Goal: Submit feedback/report problem: Provide input to the site owners about the experience or issues

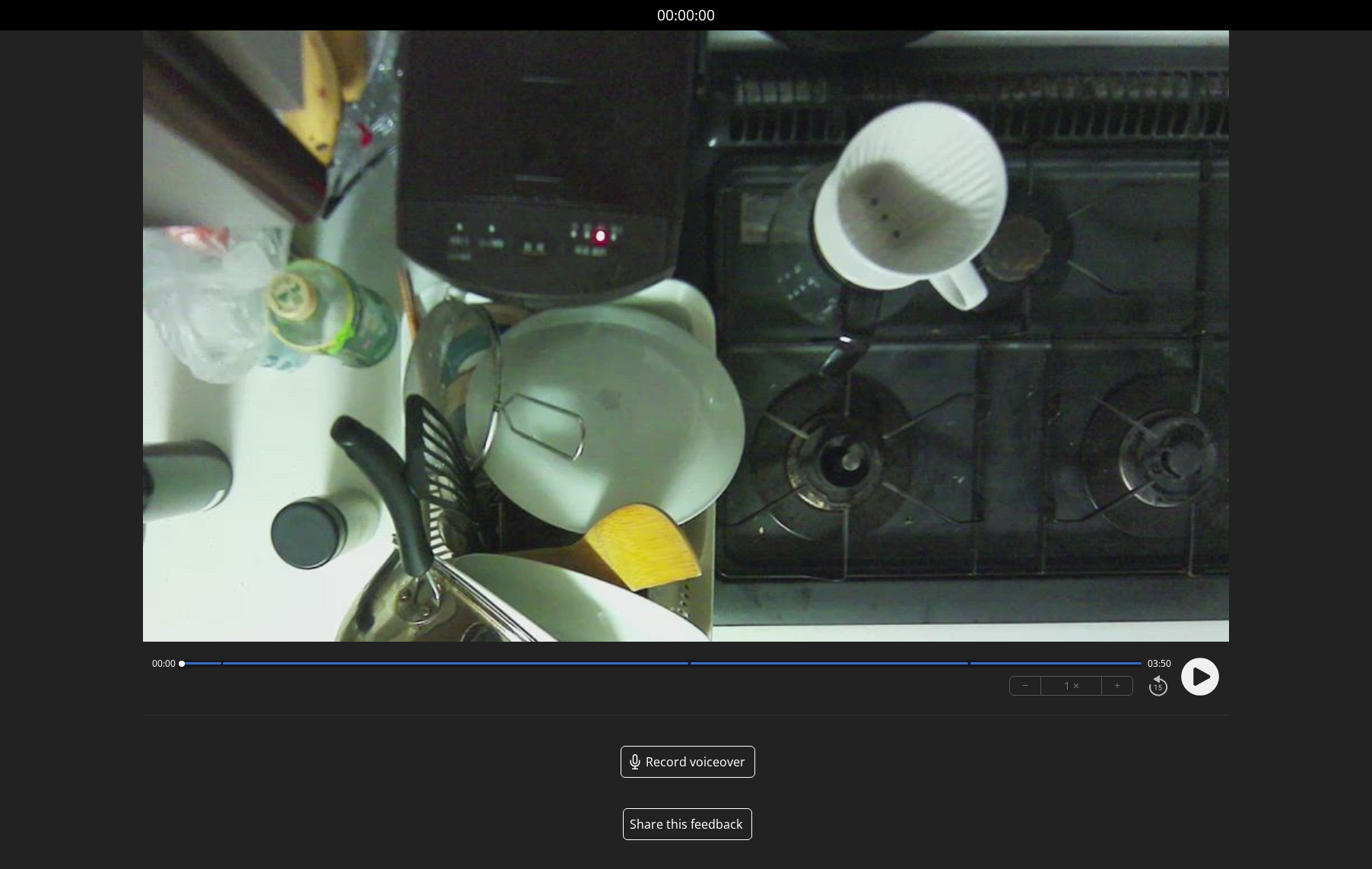
click at [704, 825] on button "Share this feedback" at bounding box center [688, 824] width 130 height 32
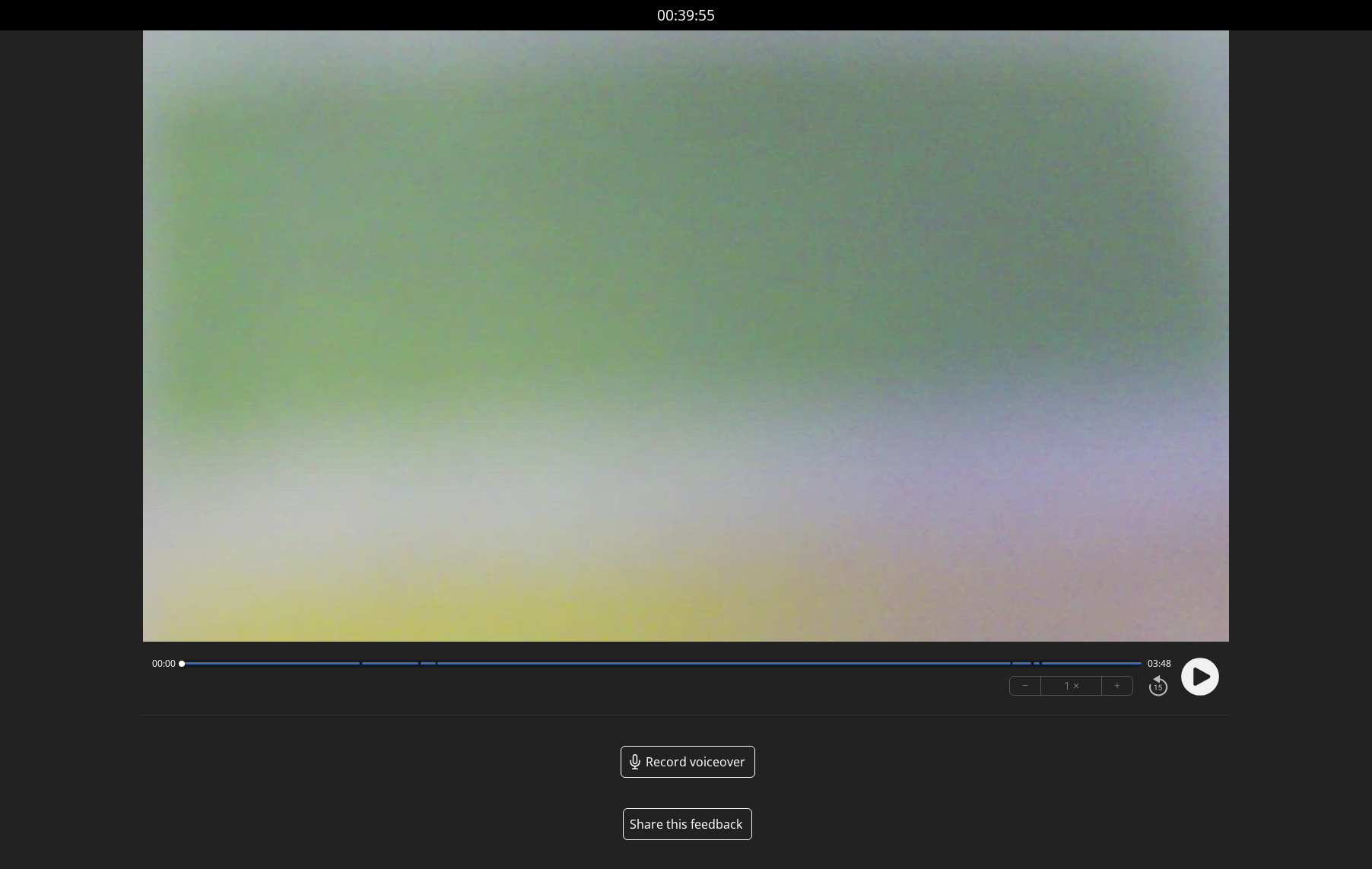
click at [680, 826] on button "Share this feedback" at bounding box center [688, 824] width 130 height 32
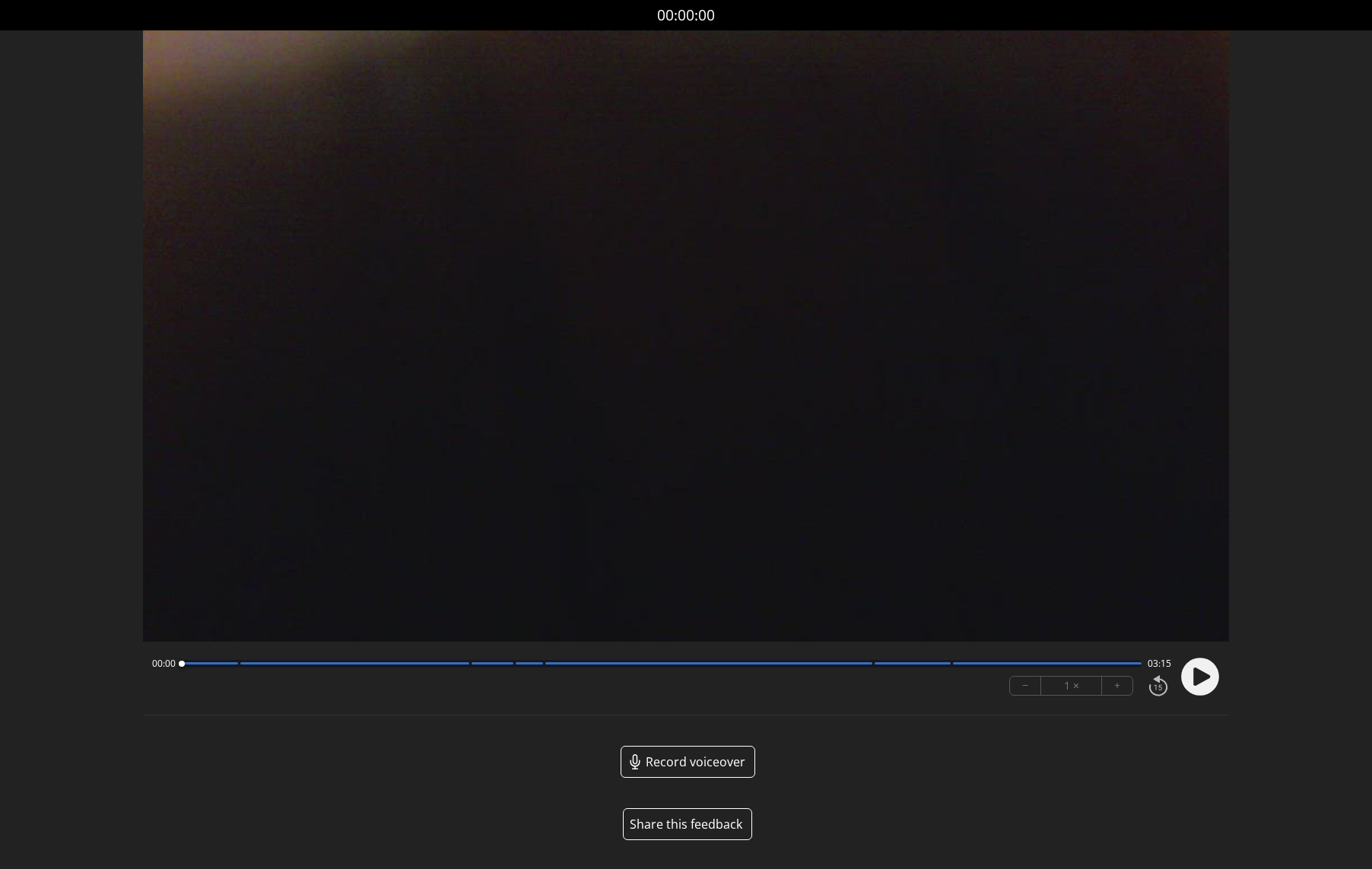
click at [701, 819] on button "Share this feedback" at bounding box center [688, 824] width 130 height 32
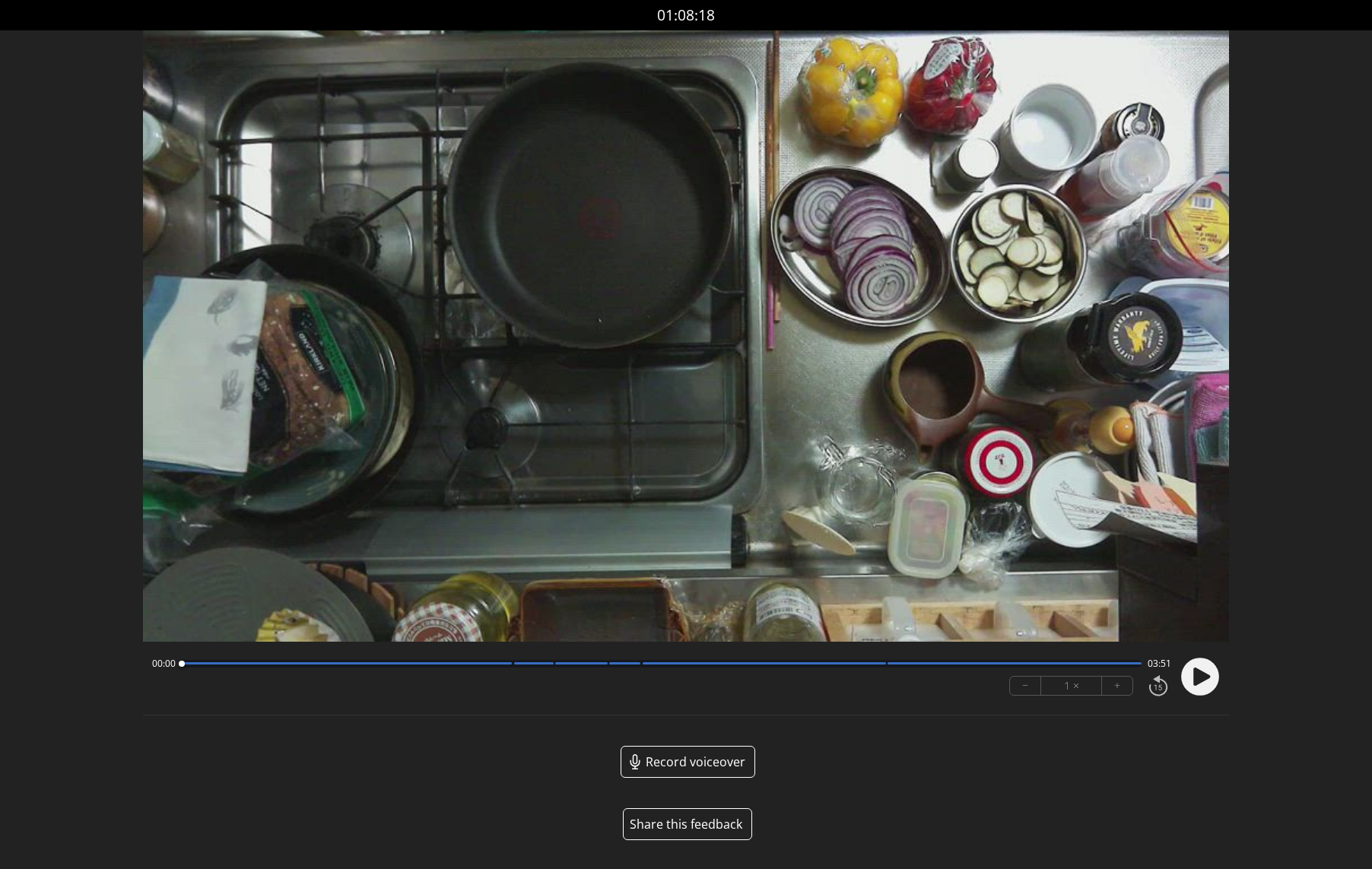
click at [673, 823] on button "Share this feedback" at bounding box center [688, 824] width 130 height 32
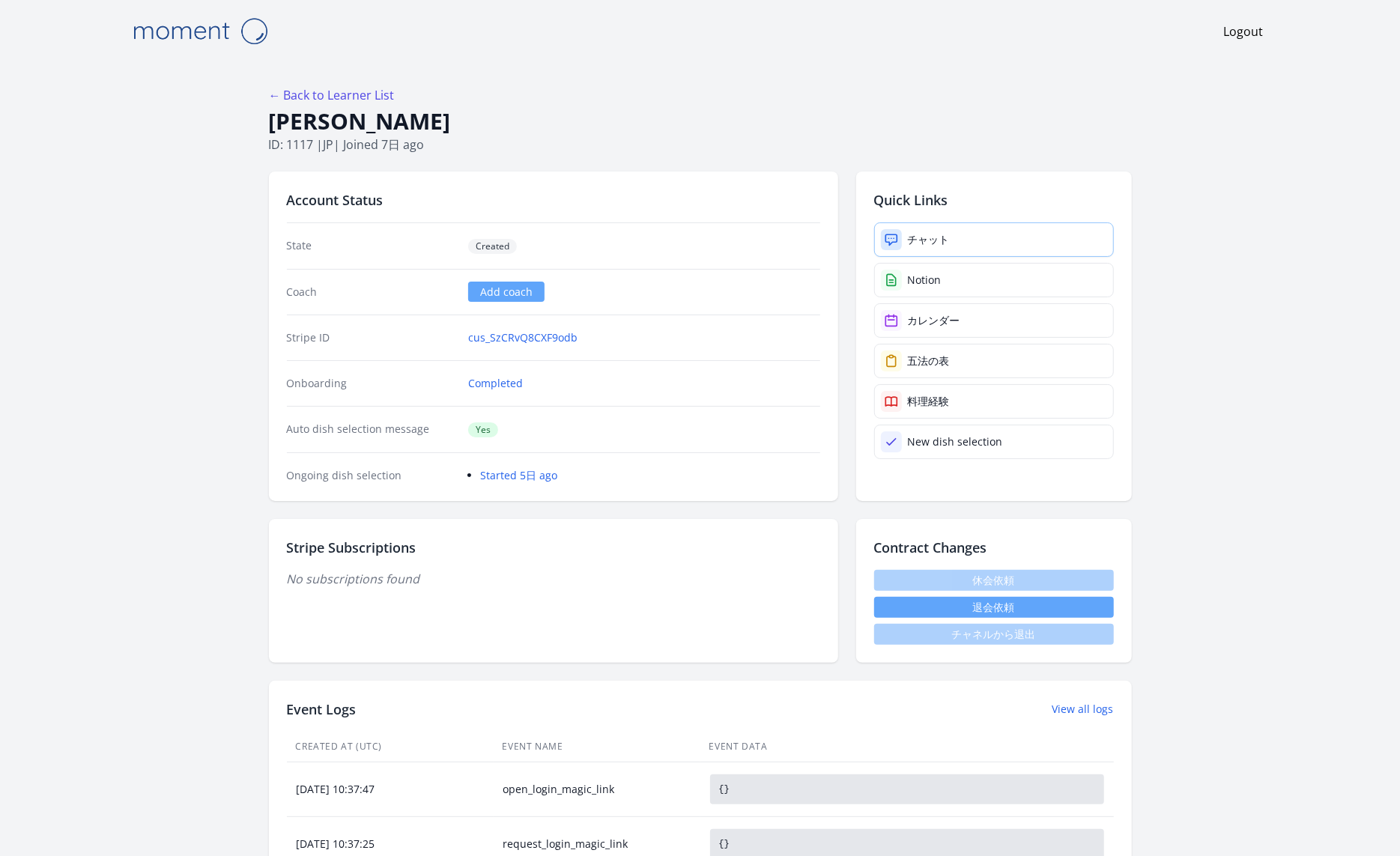
click at [961, 244] on link "チャット" at bounding box center [994, 240] width 240 height 35
click at [998, 318] on link "カレンダー" at bounding box center [994, 321] width 240 height 35
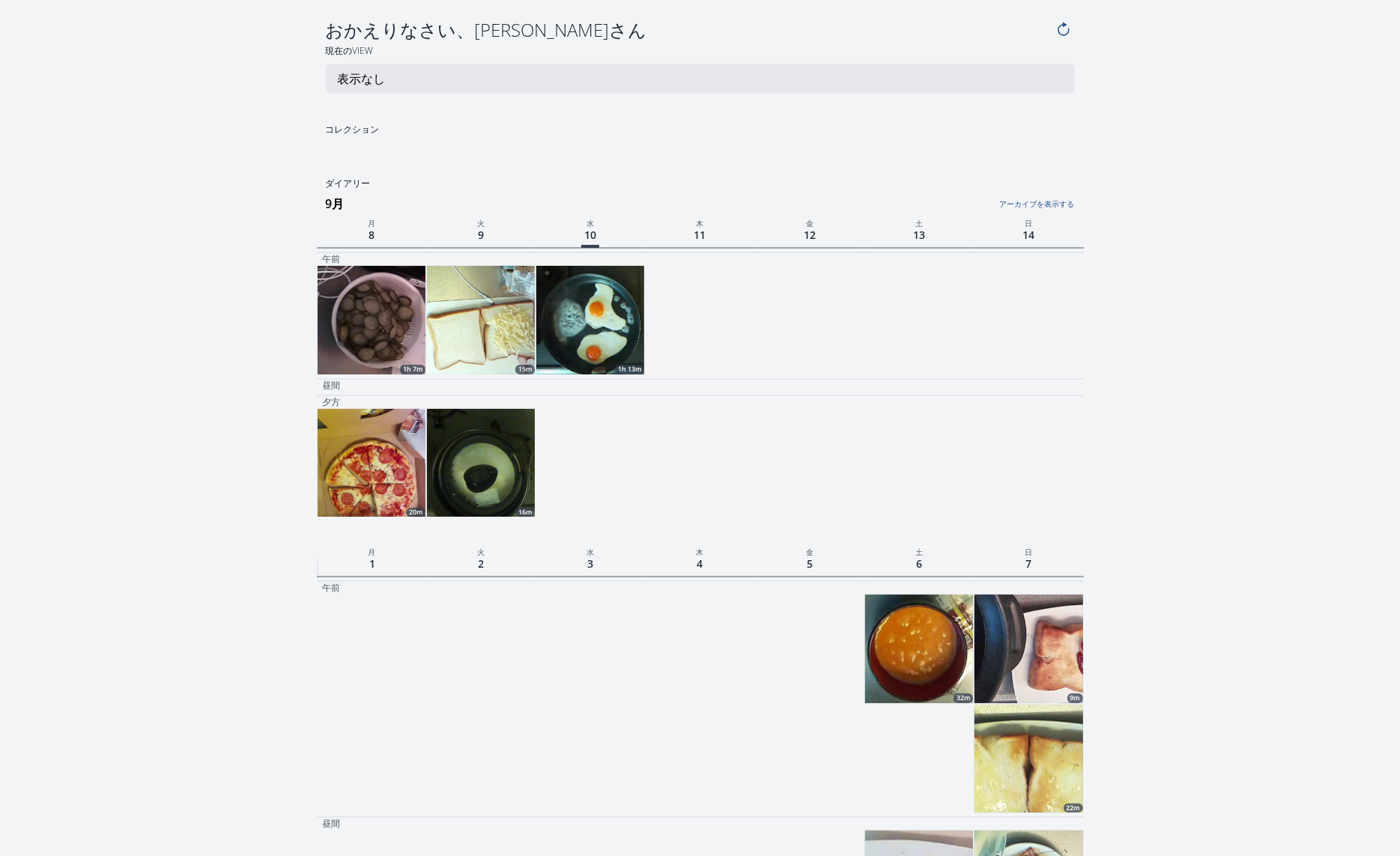
click at [585, 333] on img at bounding box center [590, 320] width 108 height 108
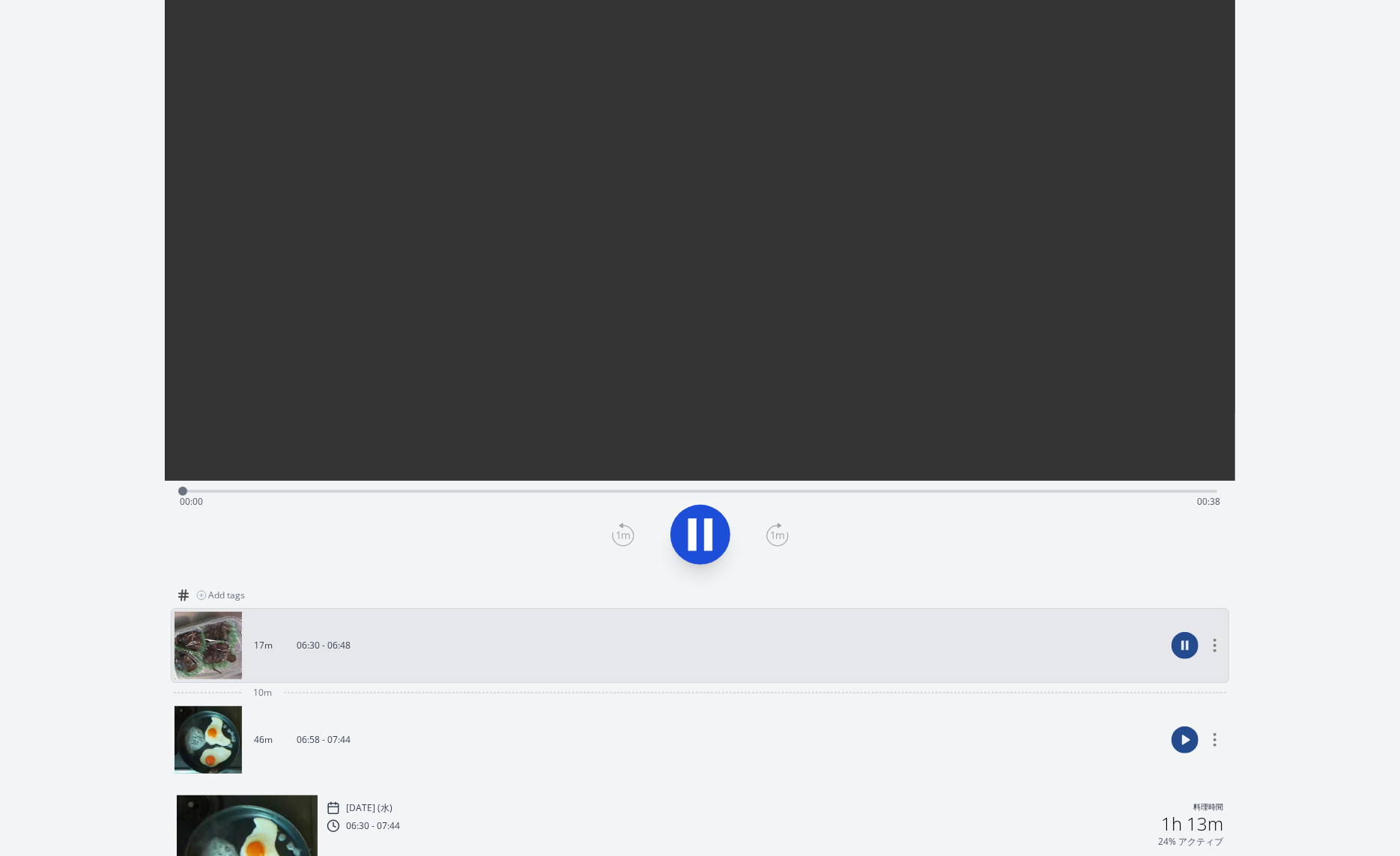
scroll to position [294, 0]
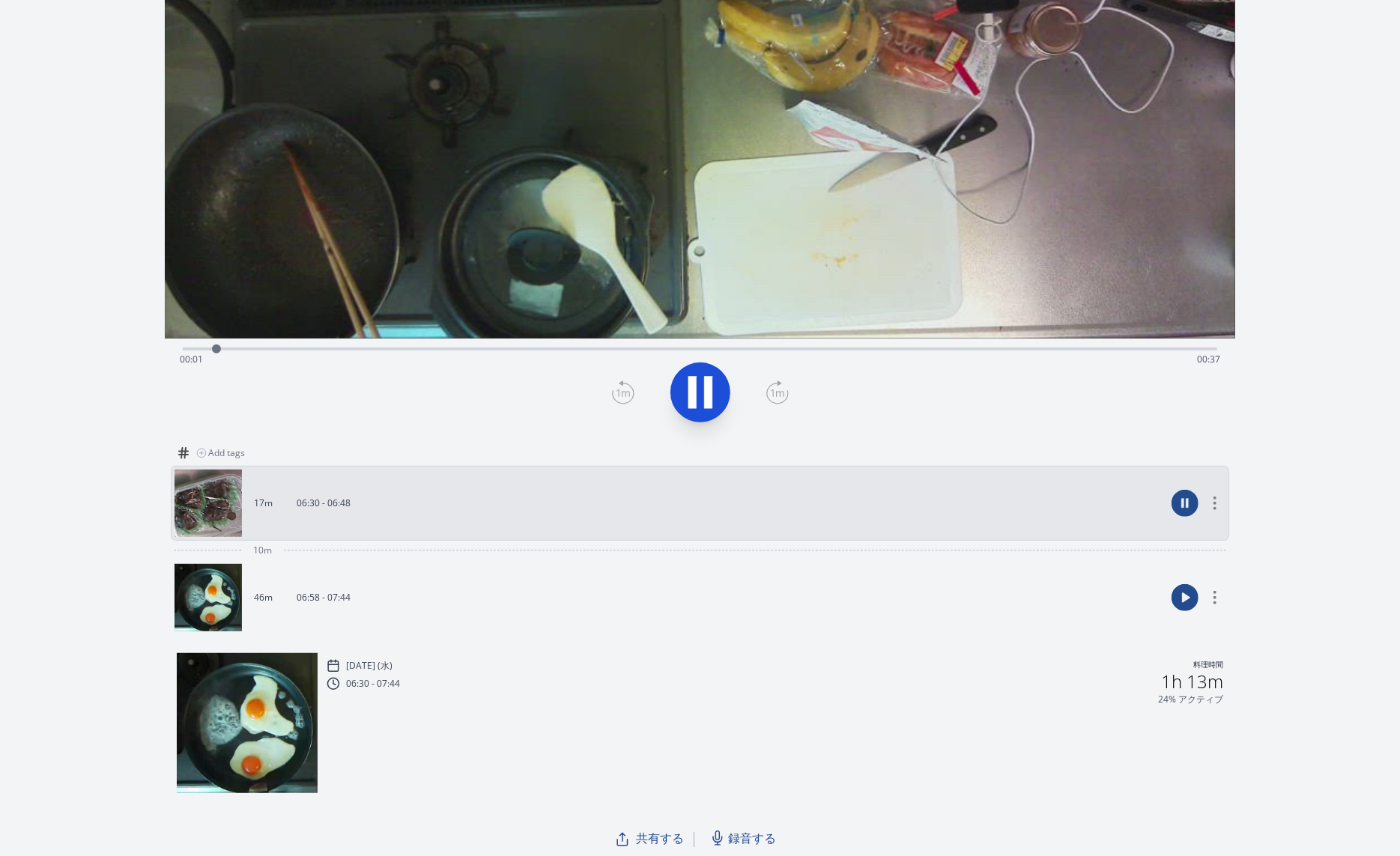
click at [895, 584] on link "46m 06:58 - 07:44" at bounding box center [669, 598] width 991 height 68
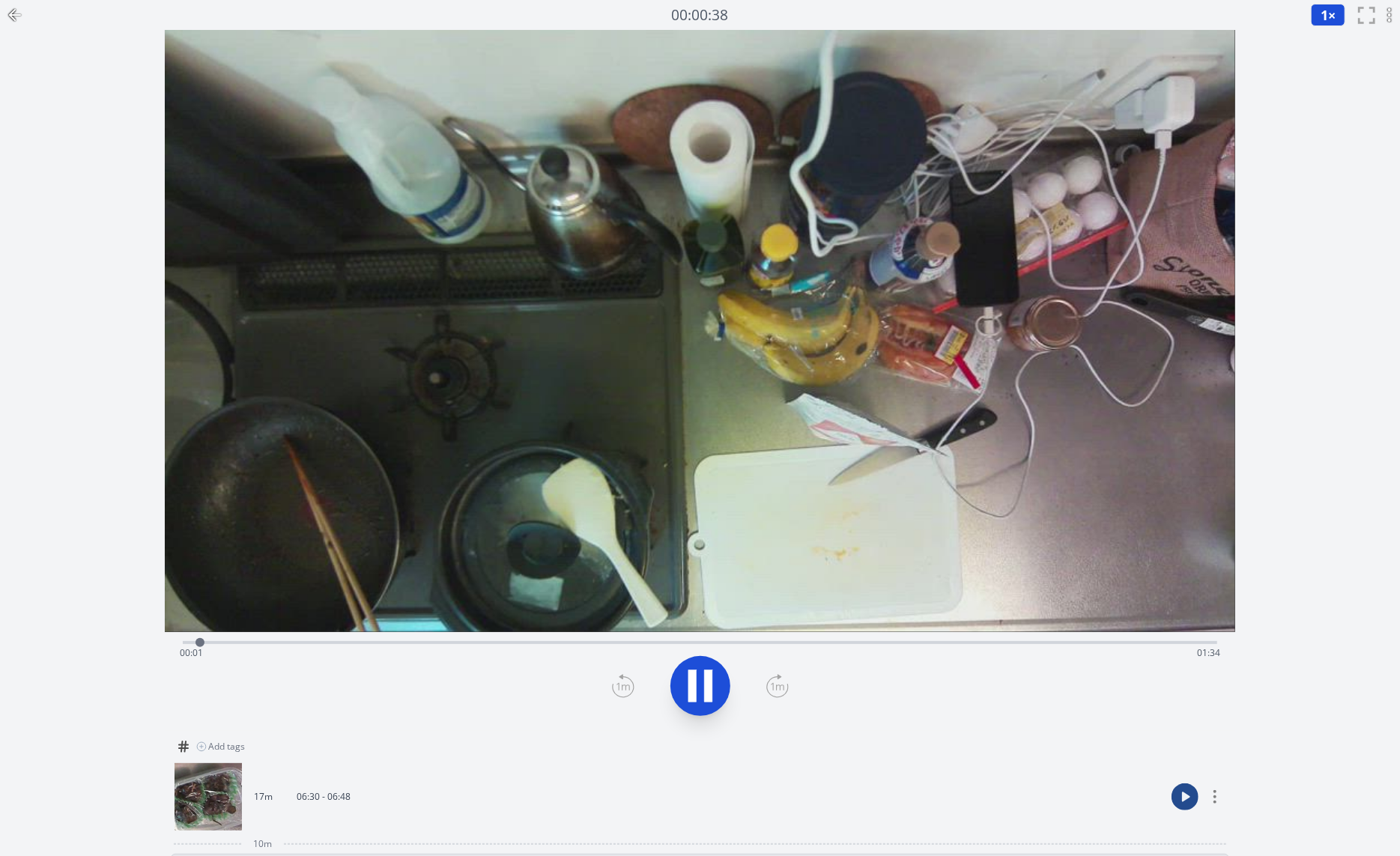
click at [17, 10] on icon at bounding box center [15, 15] width 18 height 18
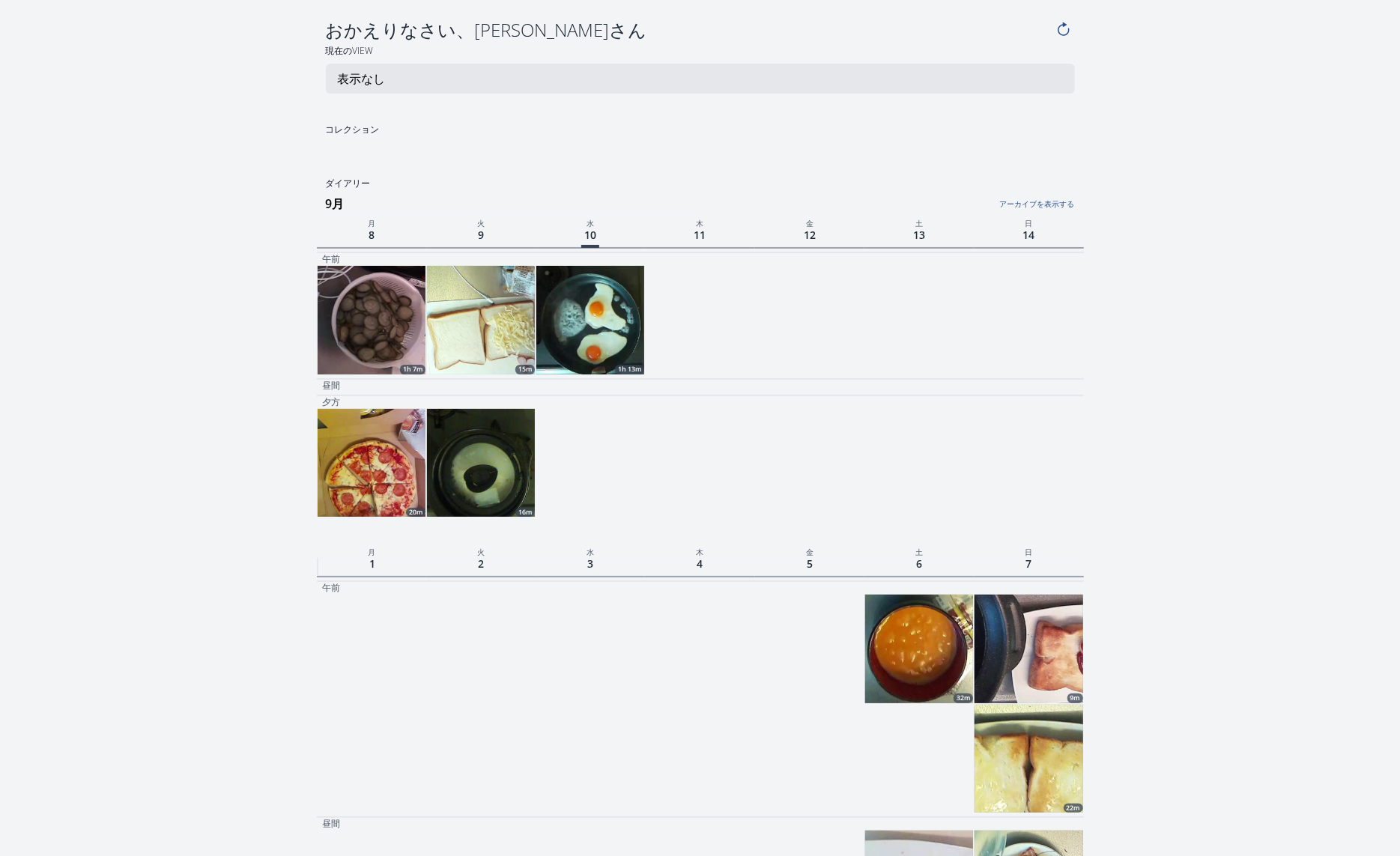
click at [476, 339] on img at bounding box center [481, 320] width 108 height 108
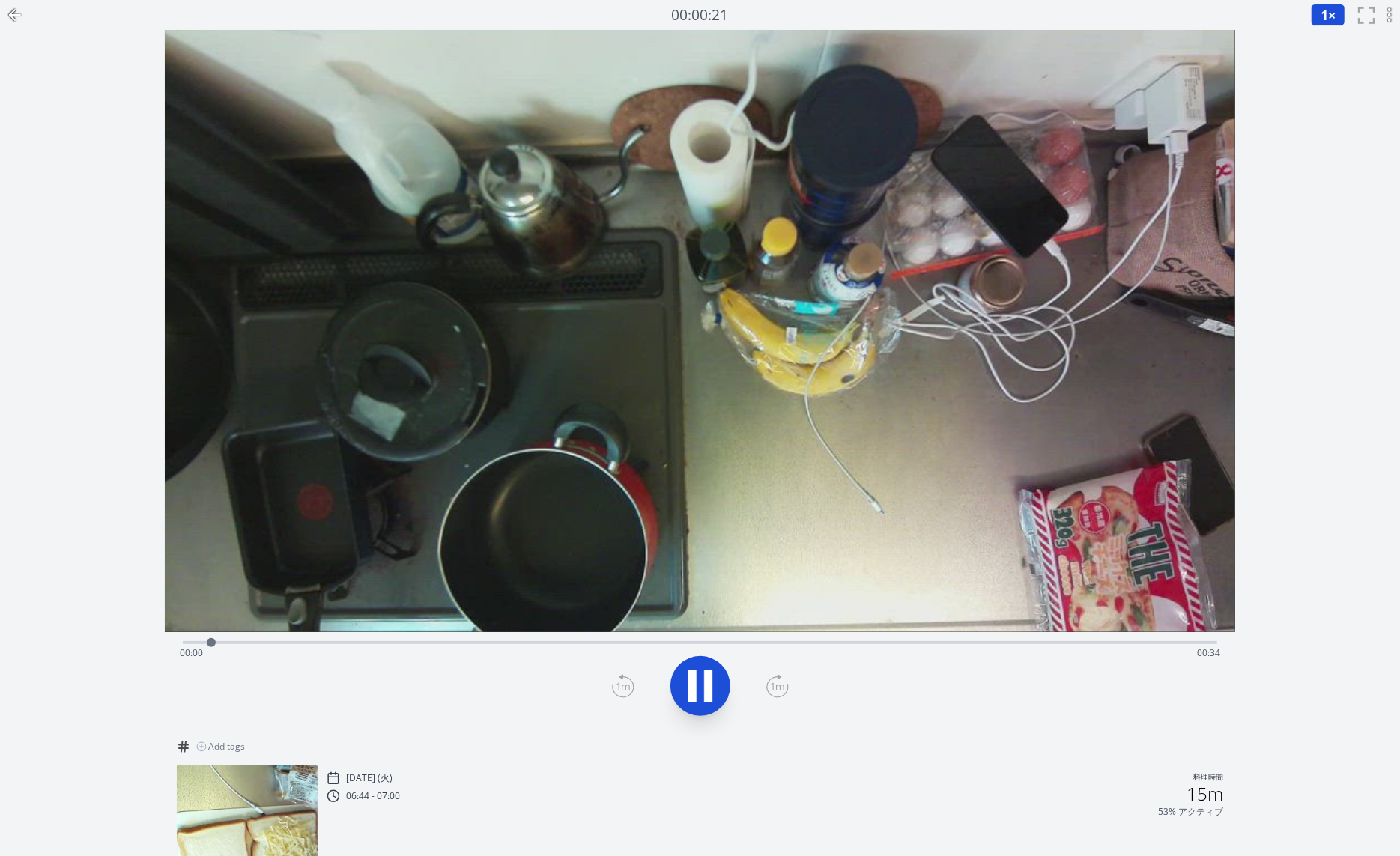
click at [11, 16] on icon at bounding box center [12, 15] width 5 height 11
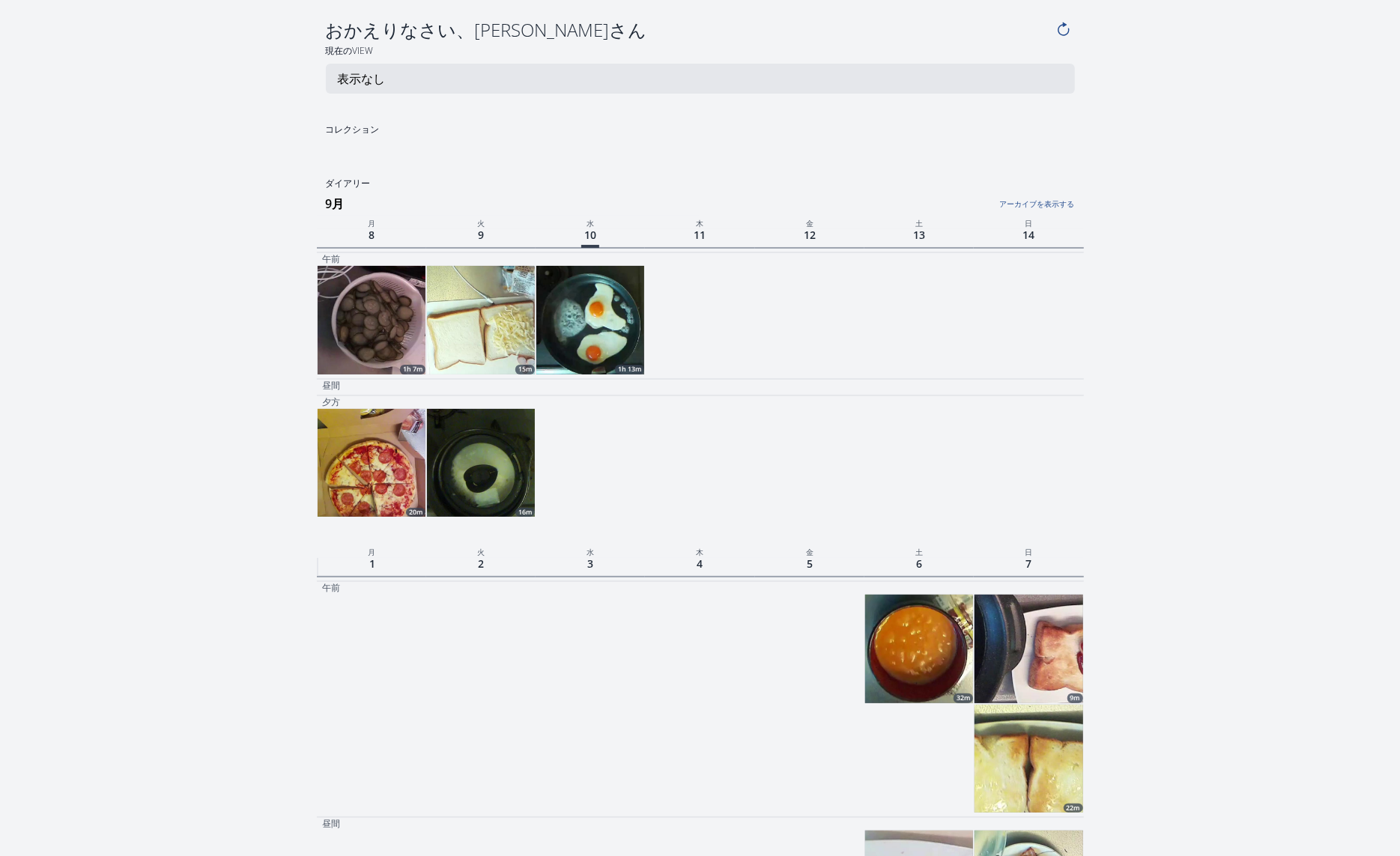
click at [480, 450] on img at bounding box center [481, 463] width 108 height 108
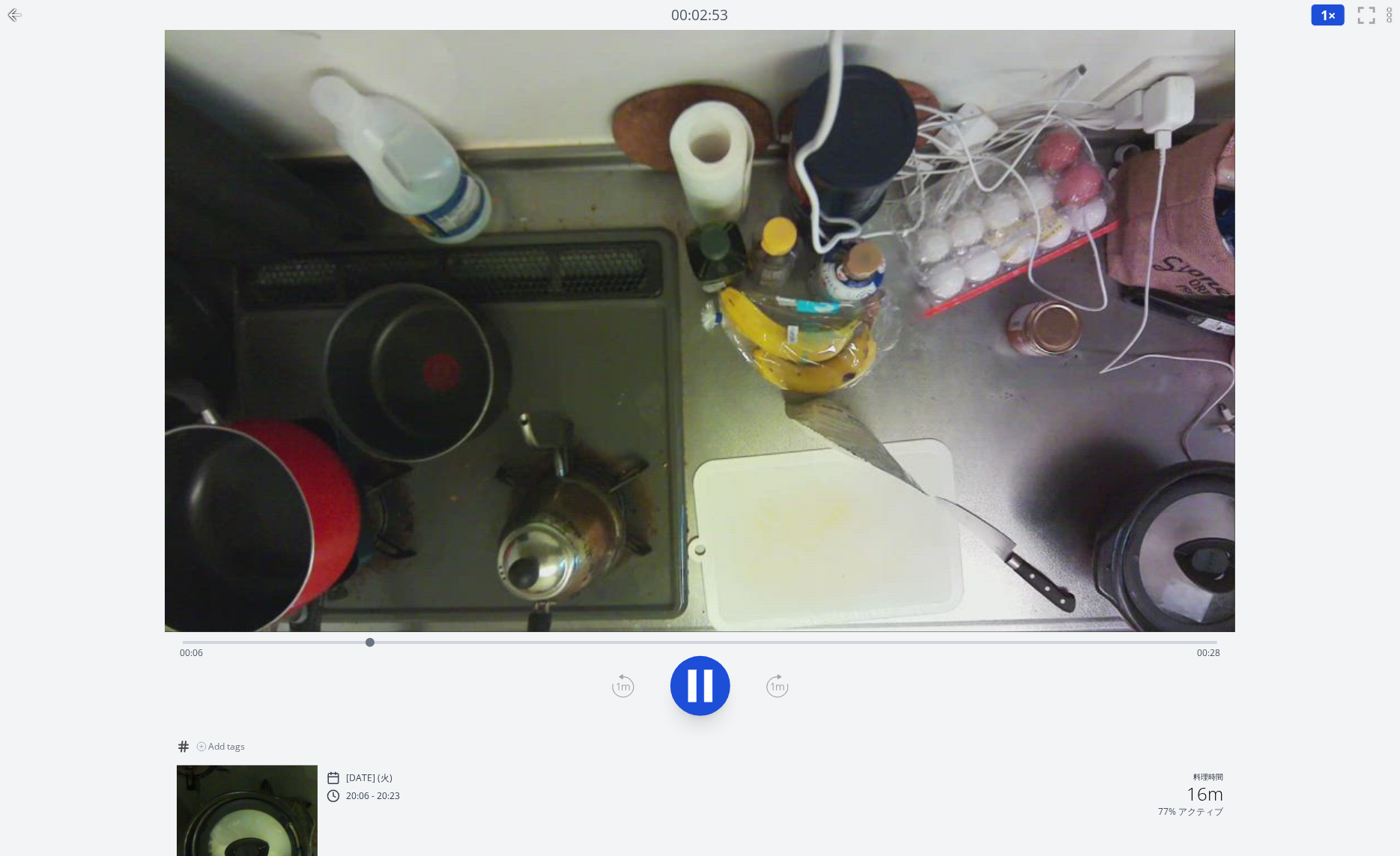
click at [11, 11] on icon at bounding box center [15, 15] width 18 height 18
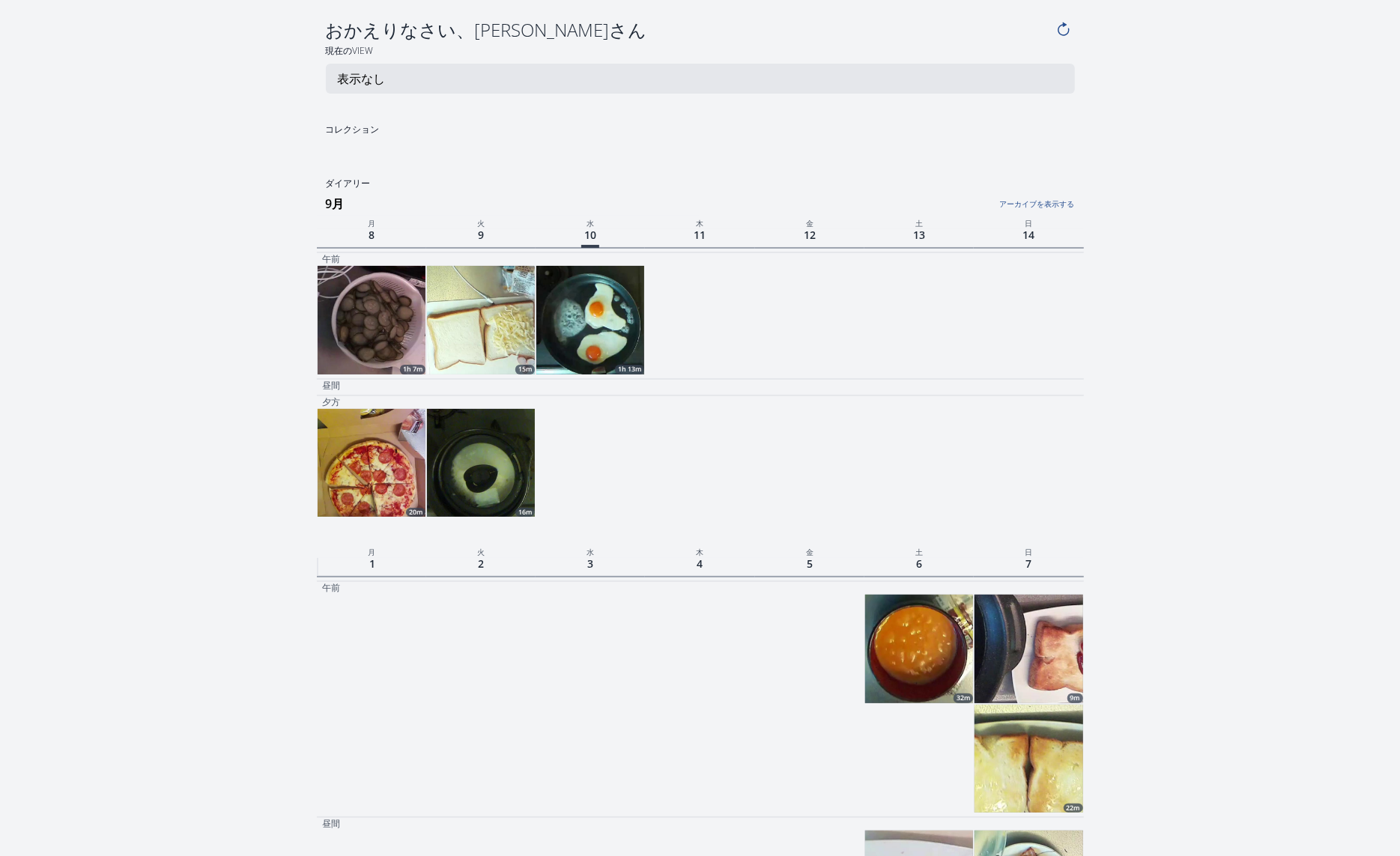
click at [359, 482] on img at bounding box center [372, 463] width 108 height 108
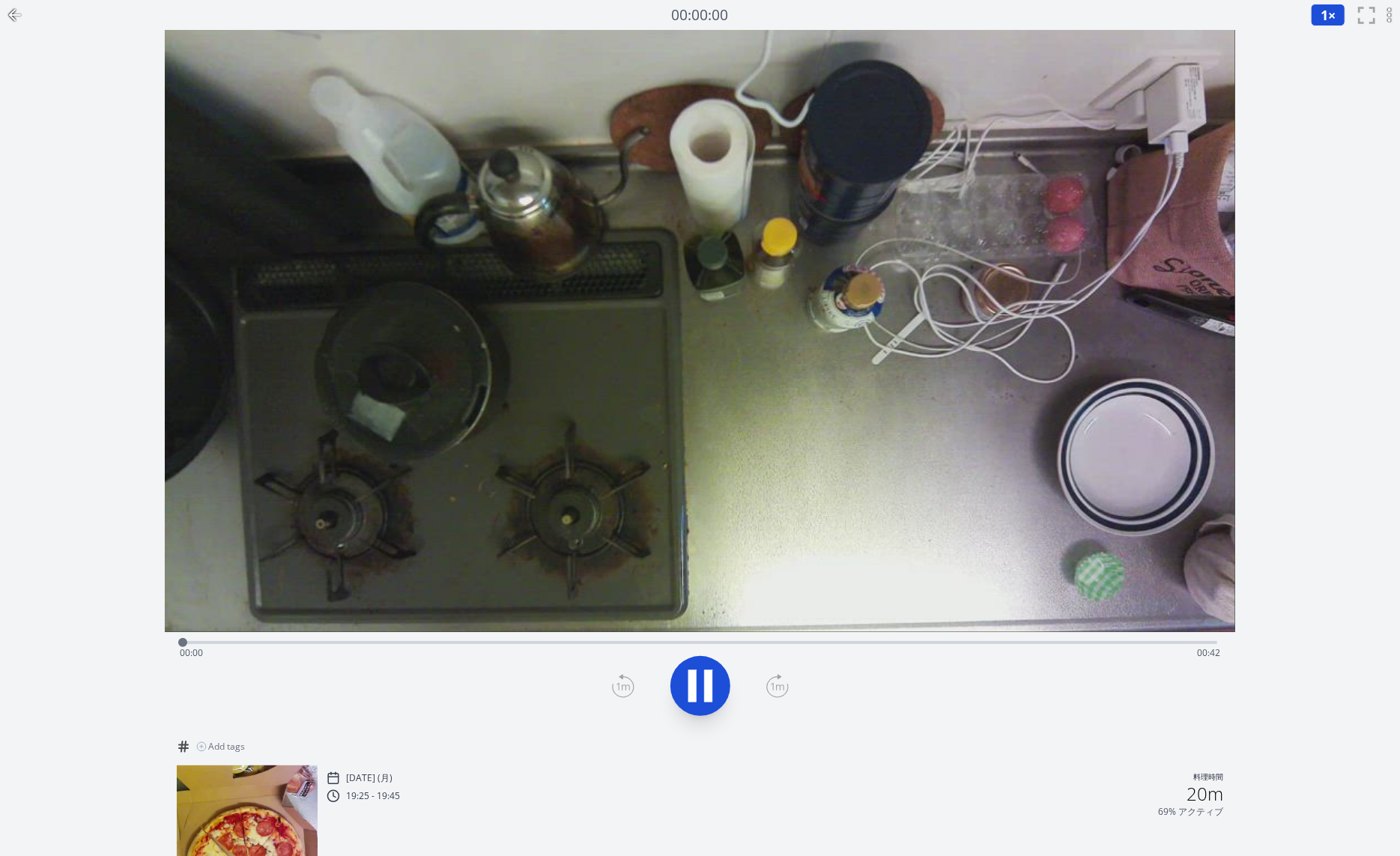
click at [16, 17] on icon at bounding box center [15, 15] width 18 height 18
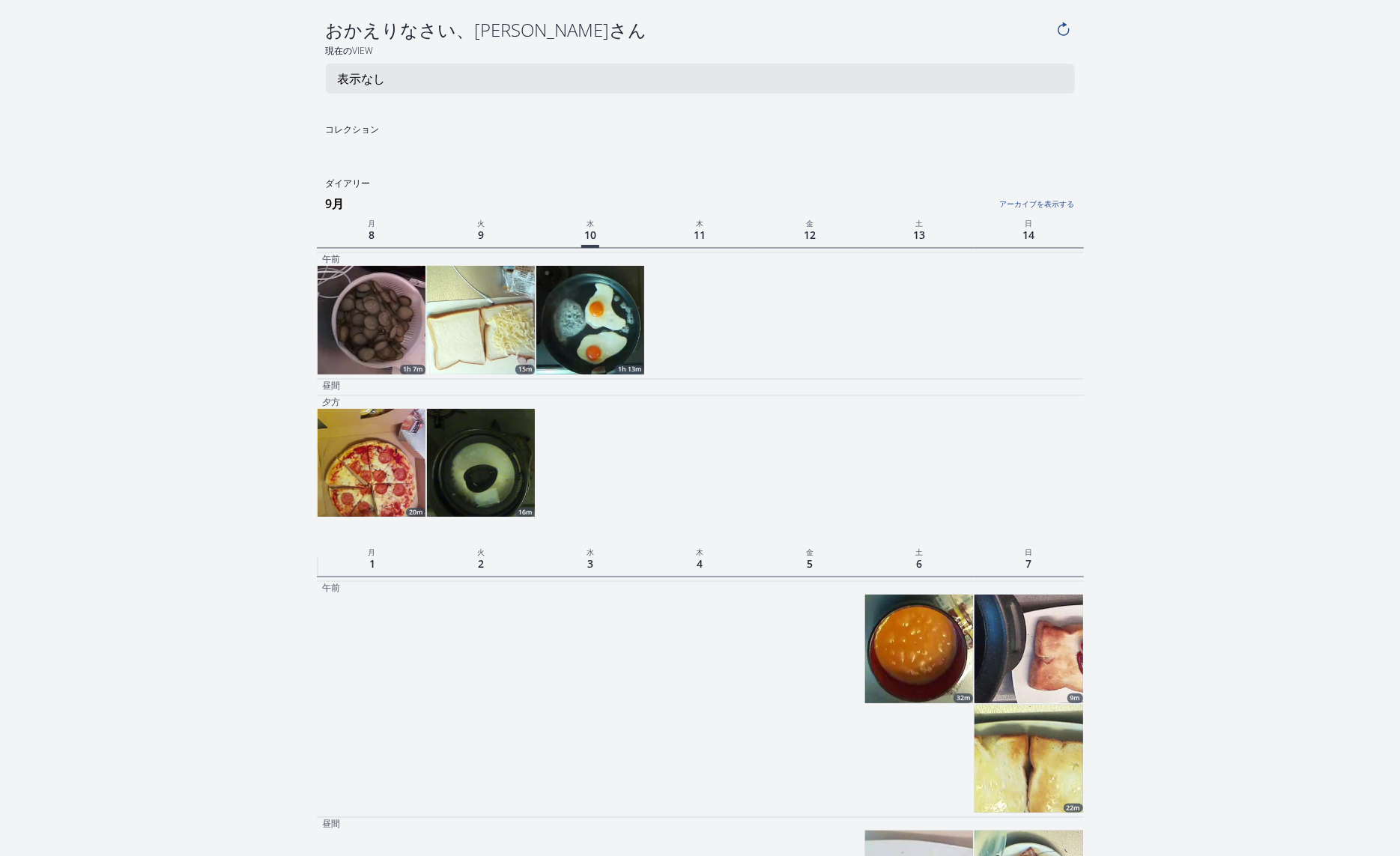
click at [379, 320] on img at bounding box center [372, 320] width 108 height 108
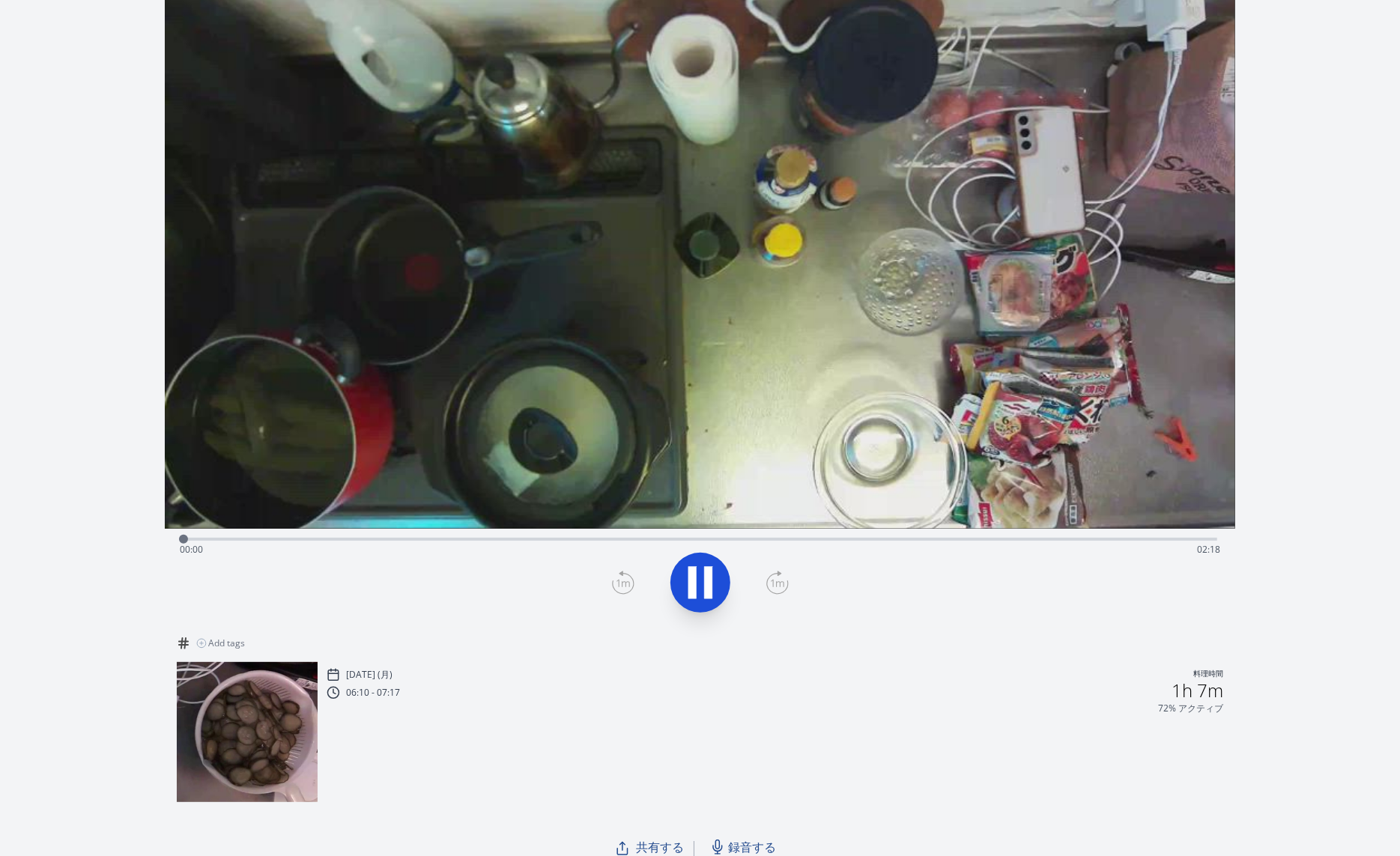
scroll to position [113, 0]
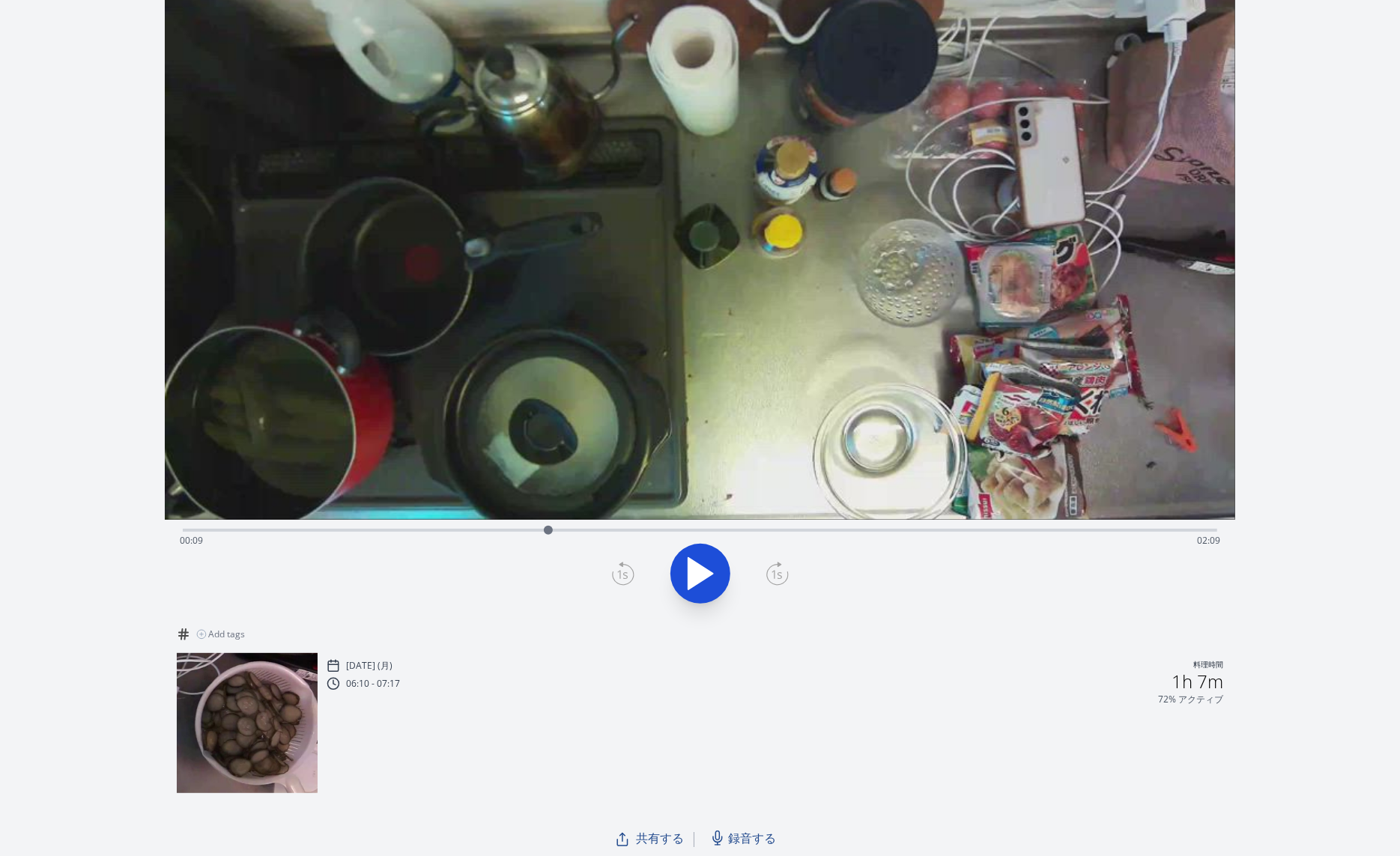
drag, startPoint x: 195, startPoint y: 529, endPoint x: 554, endPoint y: 508, distance: 359.6
click at [554, 508] on div "Time elapsed: 00:09 Time remaining: 02:09 View your cooking diary" at bounding box center [699, 267] width 1070 height 701
drag, startPoint x: 555, startPoint y: 538, endPoint x: 487, endPoint y: 526, distance: 69.1
click at [487, 526] on div at bounding box center [487, 530] width 23 height 23
drag, startPoint x: 490, startPoint y: 528, endPoint x: 413, endPoint y: 528, distance: 77.0
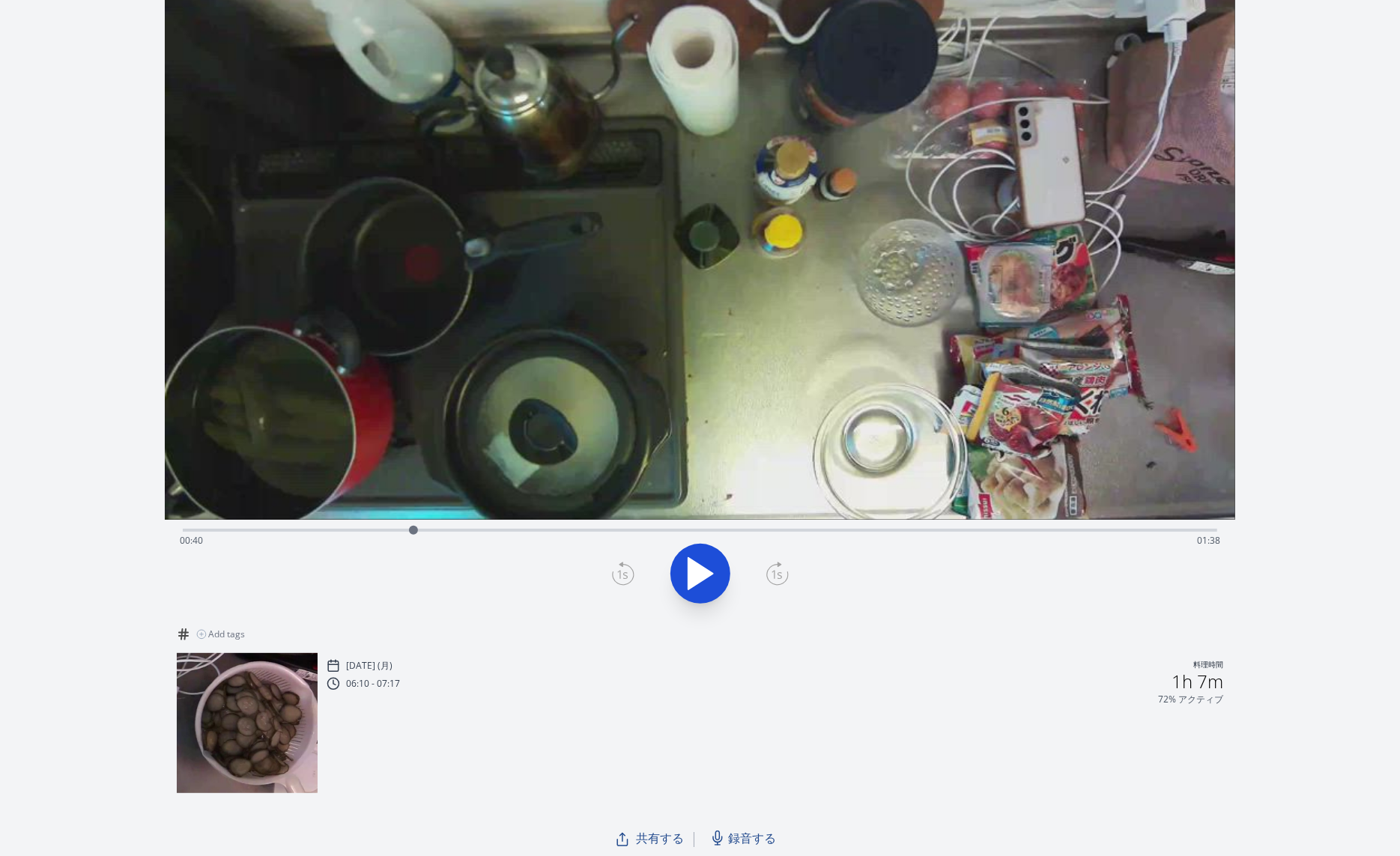
click at [413, 528] on div at bounding box center [413, 530] width 9 height 9
click at [700, 570] on icon at bounding box center [700, 574] width 42 height 42
click at [355, 525] on div "Time elapsed: 00:30 Time remaining: 01:48" at bounding box center [699, 529] width 1034 height 18
drag, startPoint x: 363, startPoint y: 526, endPoint x: 279, endPoint y: 524, distance: 84.0
click at [279, 526] on div at bounding box center [279, 530] width 9 height 9
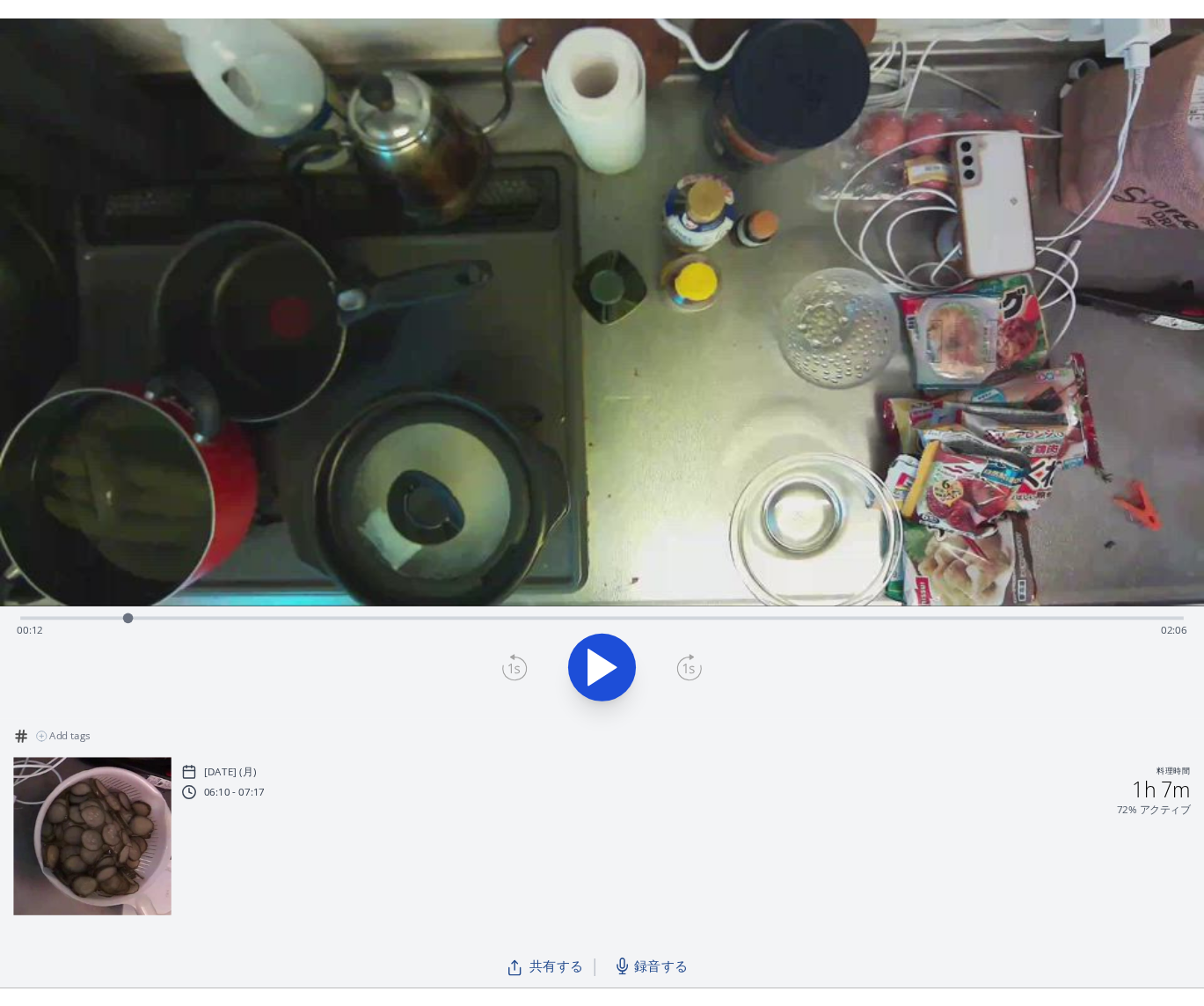
scroll to position [97, 0]
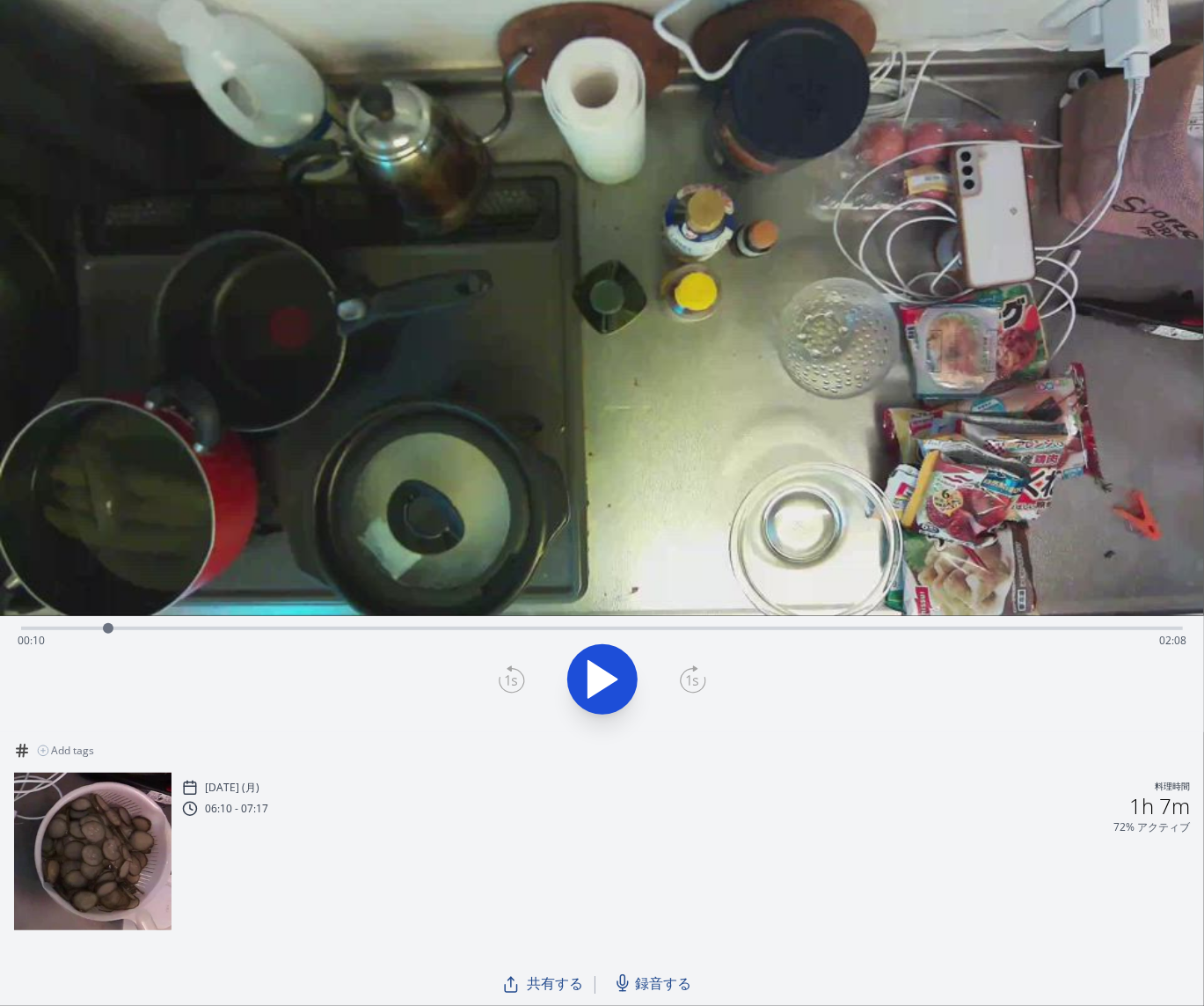
drag, startPoint x: 128, startPoint y: 625, endPoint x: 108, endPoint y: 620, distance: 20.6
click at [108, 620] on div at bounding box center [108, 628] width 26 height 26
drag, startPoint x: 101, startPoint y: 626, endPoint x: 86, endPoint y: 626, distance: 15.0
click at [86, 626] on div at bounding box center [86, 628] width 26 height 26
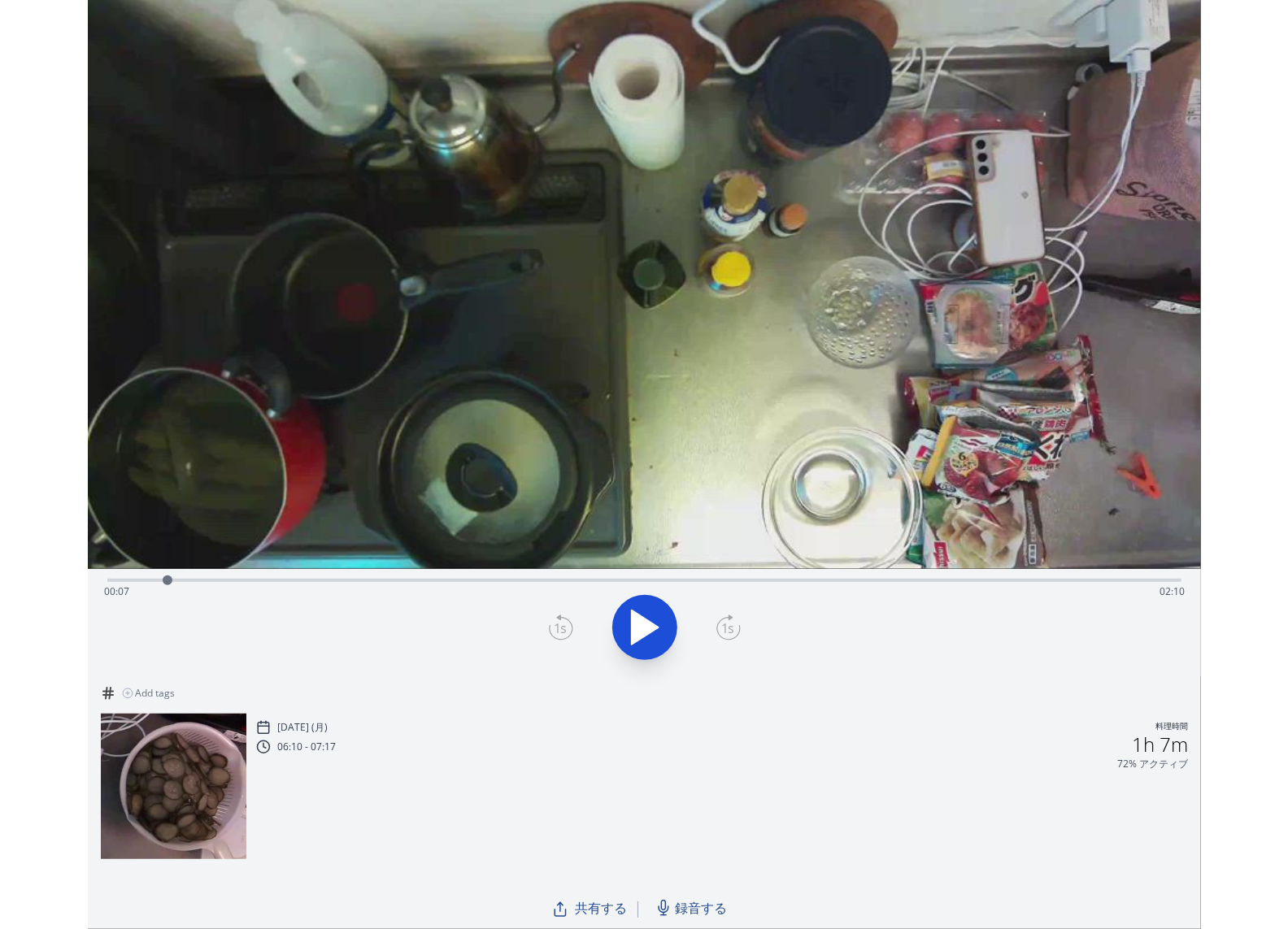
scroll to position [124, 0]
